Goal: Transaction & Acquisition: Purchase product/service

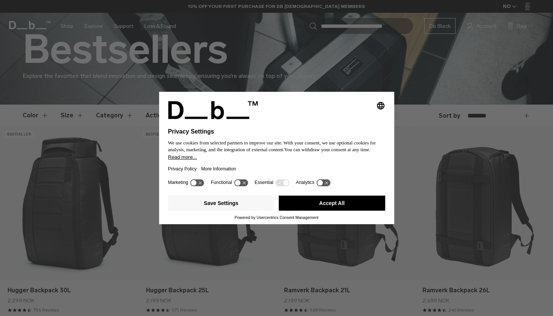
click at [319, 204] on button "Accept All" at bounding box center [332, 202] width 106 height 15
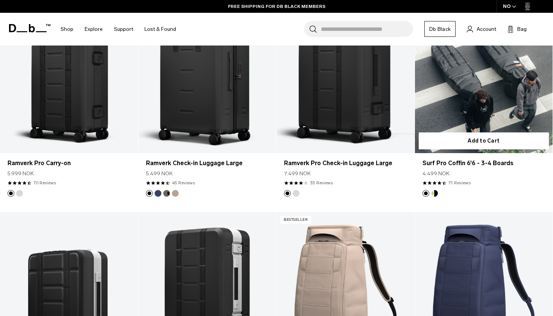
scroll to position [903, 0]
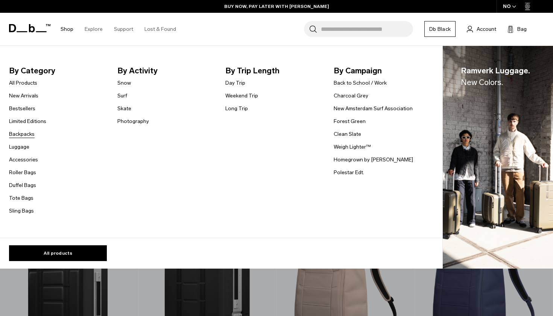
click at [22, 133] on link "Backpacks" at bounding box center [22, 134] width 26 height 8
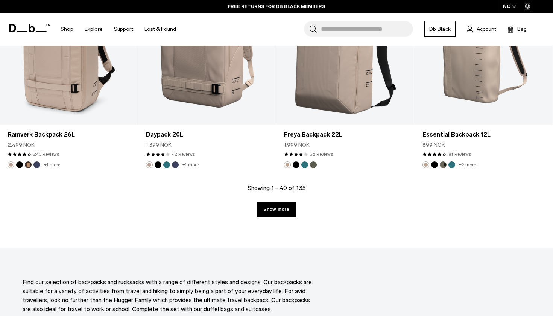
scroll to position [2133, 0]
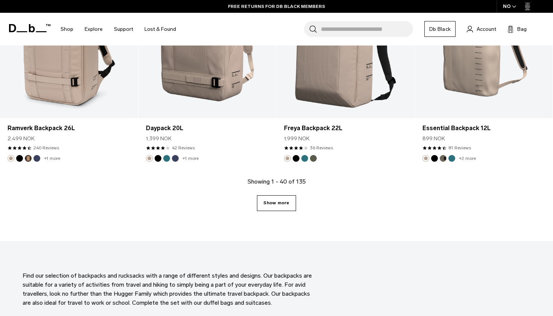
click at [271, 204] on link "Show more" at bounding box center [276, 203] width 39 height 16
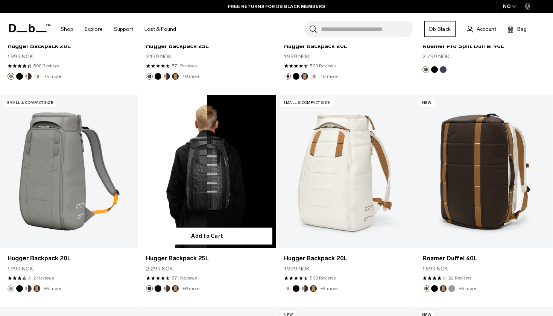
scroll to position [3912, 0]
